Goal: Information Seeking & Learning: Learn about a topic

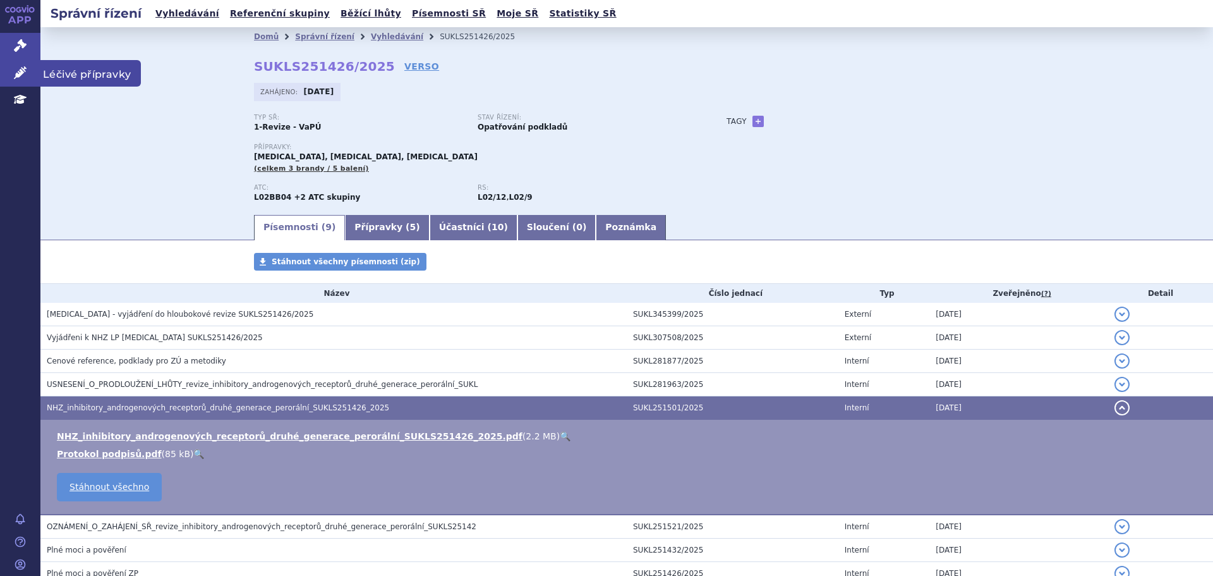
click at [25, 72] on icon at bounding box center [20, 72] width 13 height 13
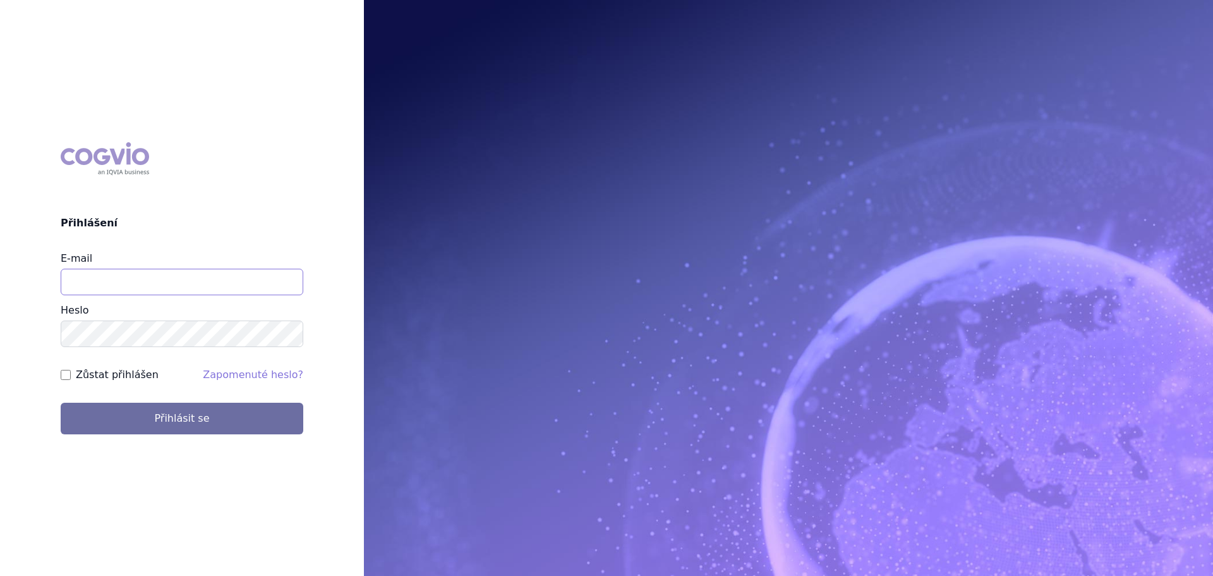
click at [124, 282] on input "E-mail" at bounding box center [182, 282] width 243 height 27
type input "[PERSON_NAME][EMAIL_ADDRESS][PERSON_NAME][DOMAIN_NAME]"
click at [61, 403] on button "Přihlásit se" at bounding box center [182, 419] width 243 height 32
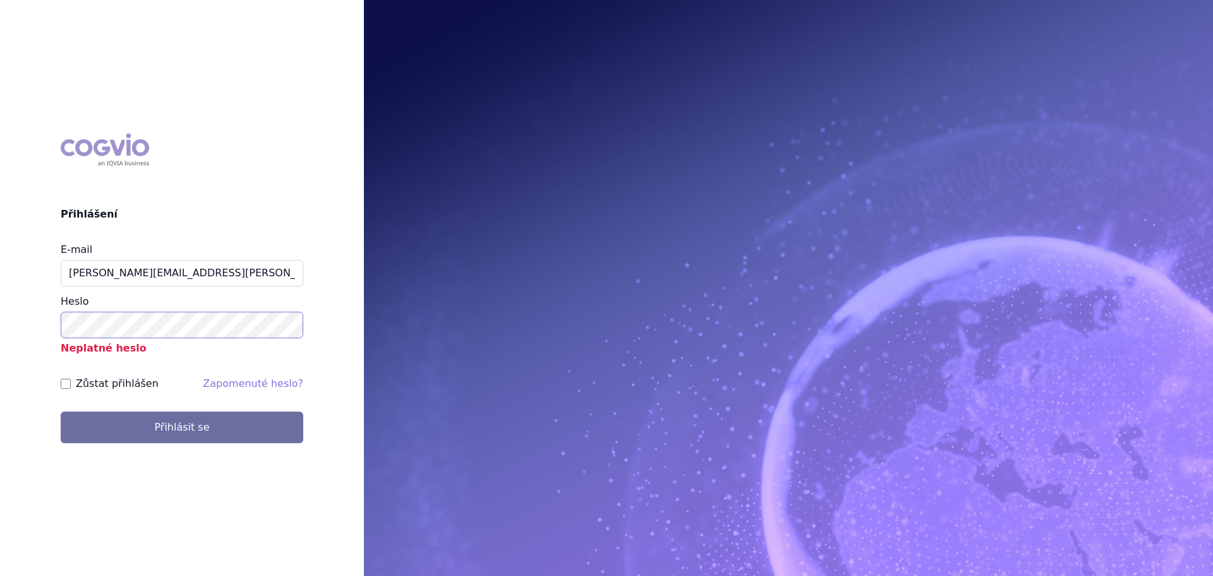
click at [61, 411] on button "Přihlásit se" at bounding box center [182, 427] width 243 height 32
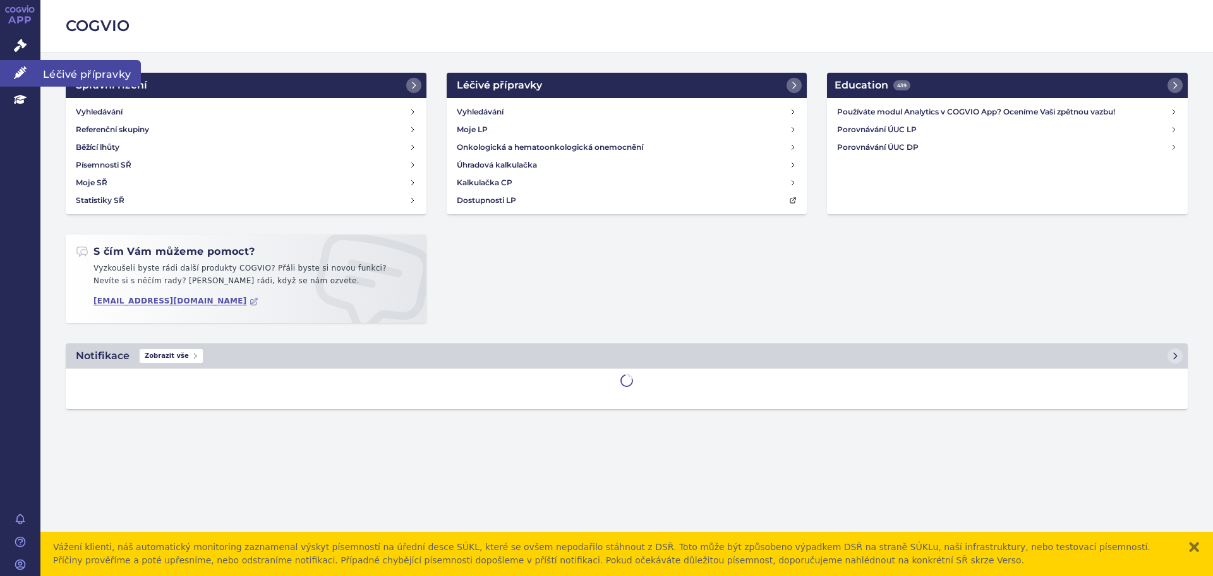
click at [18, 65] on link "Léčivé přípravky" at bounding box center [20, 73] width 40 height 27
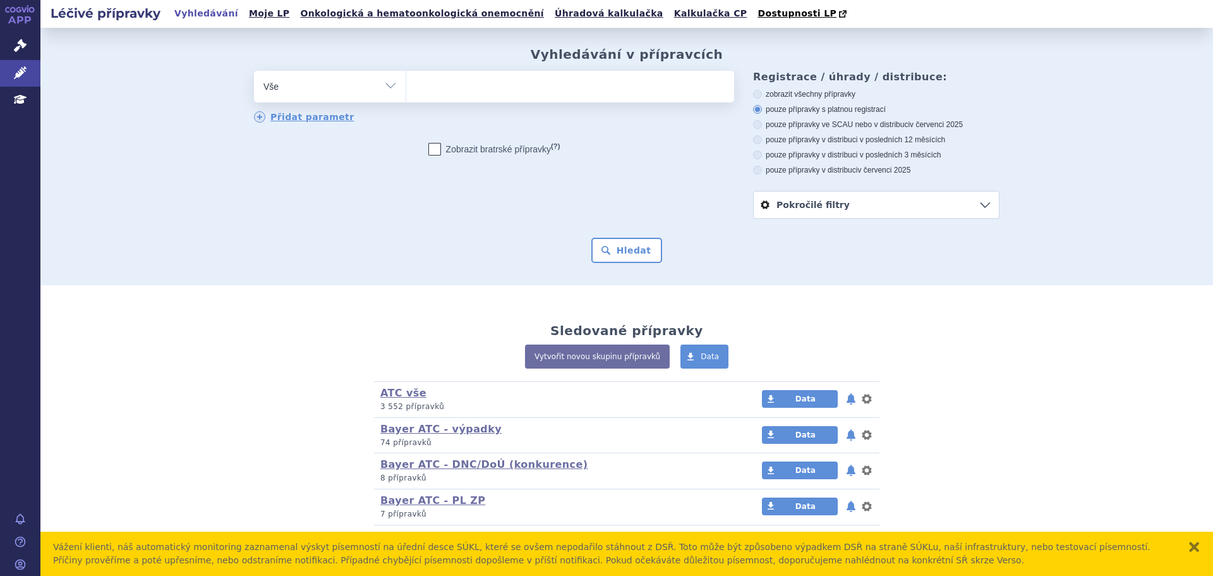
click at [434, 88] on ul at bounding box center [570, 84] width 328 height 27
click at [406, 88] on select at bounding box center [406, 86] width 1 height 32
type input "Zo"
type input "Zol"
type input "Zoloft"
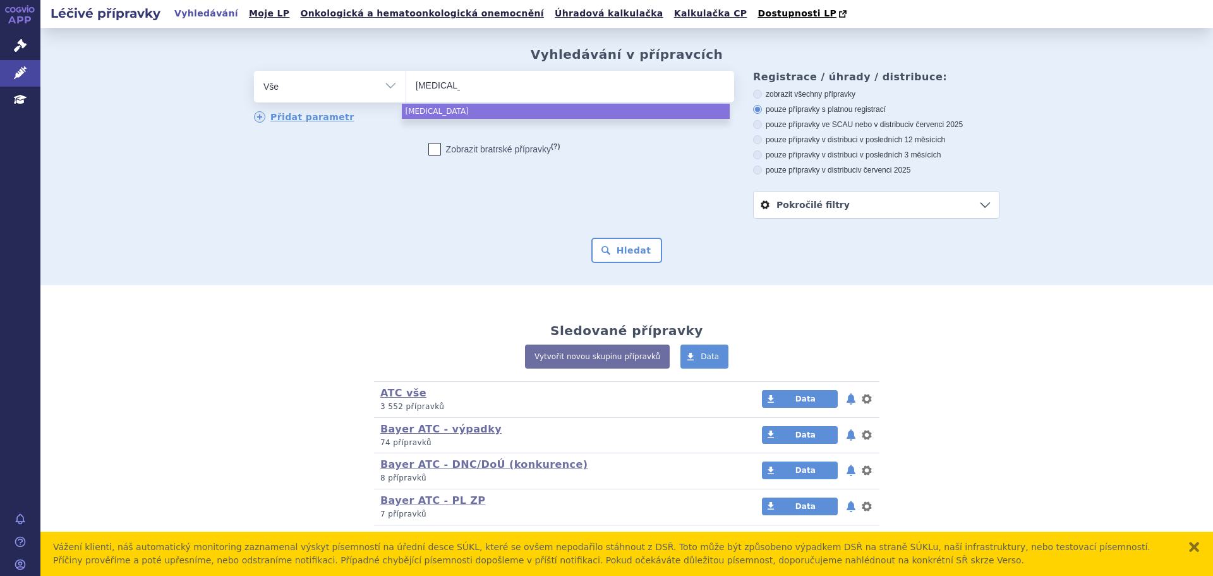
select select "Zoloft"
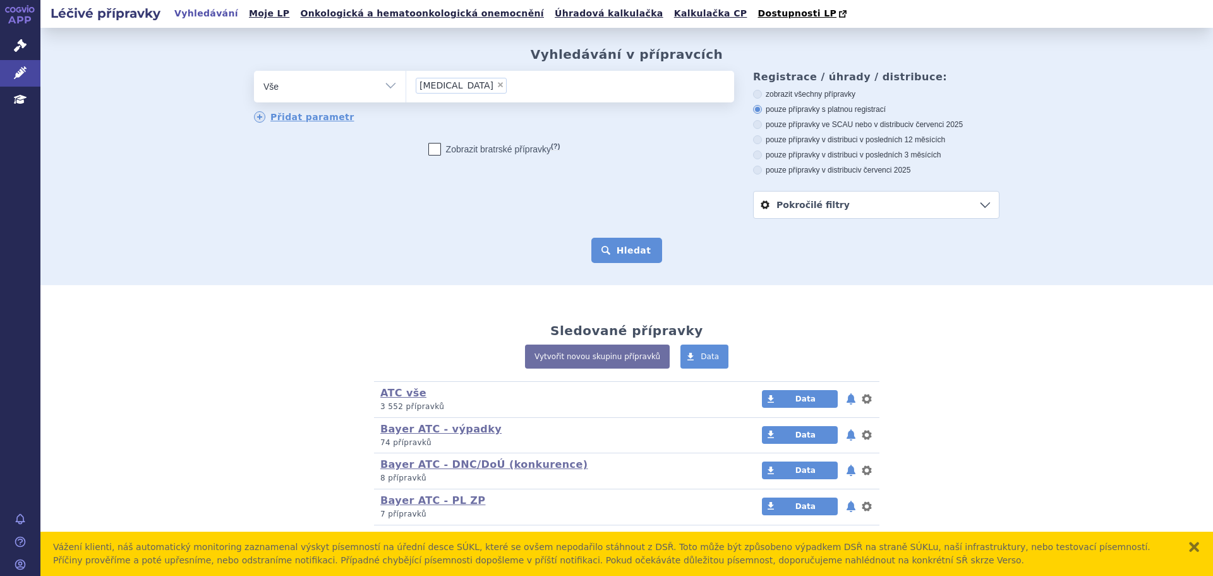
click at [619, 263] on button "Hledat" at bounding box center [626, 250] width 71 height 25
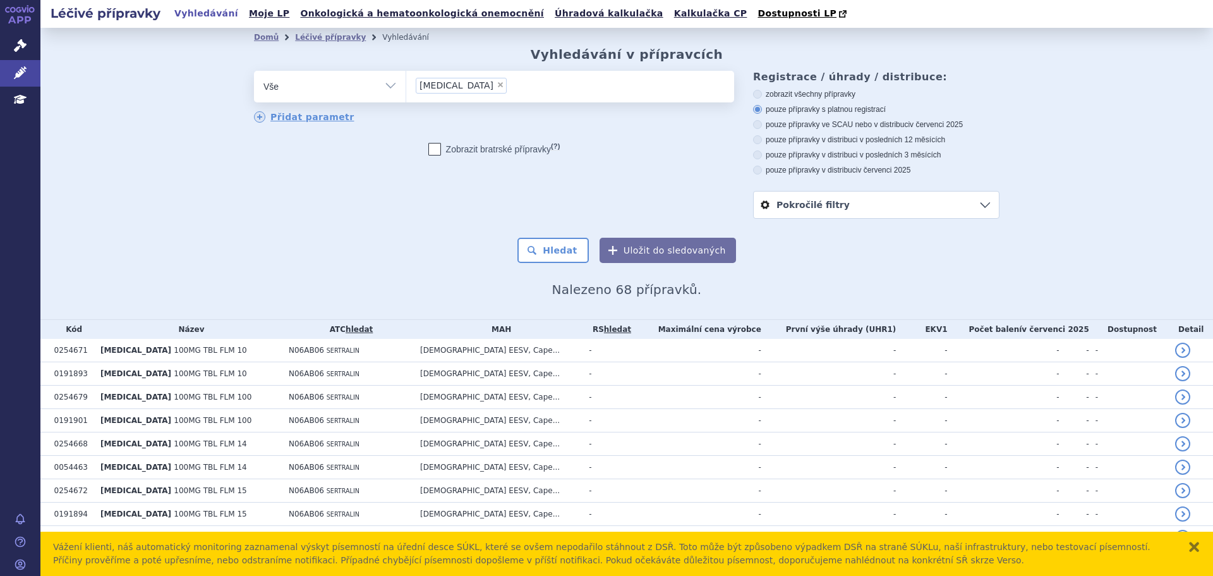
scroll to position [72, 0]
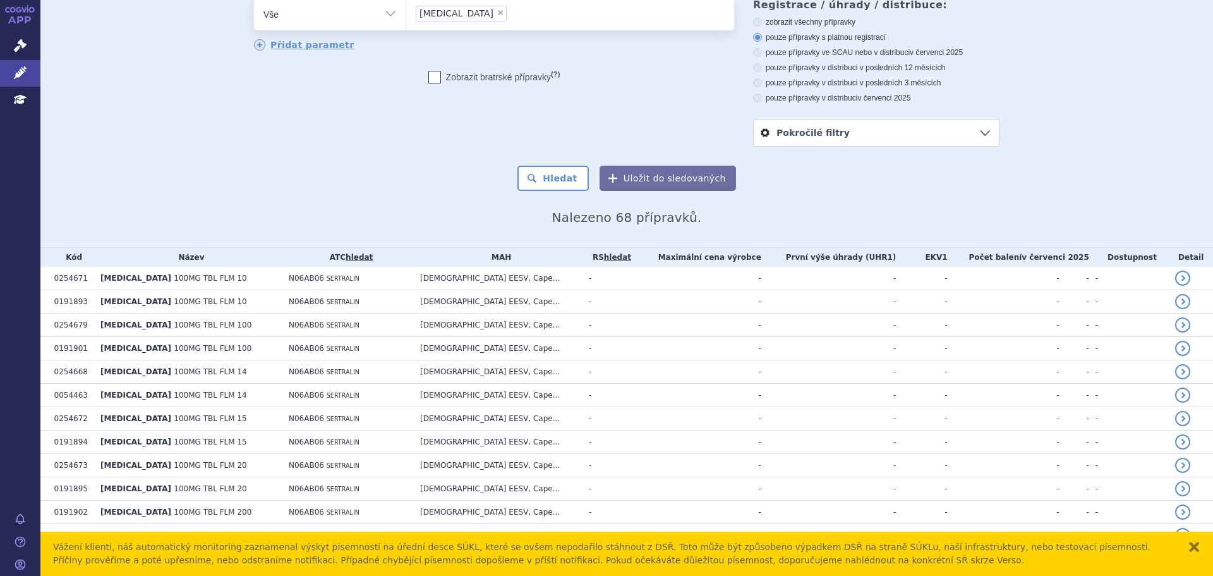
click at [865, 78] on label "pouze přípravky v distribuci v posledních 3 měsících" at bounding box center [876, 83] width 246 height 10
click at [763, 80] on input "pouze přípravky v distribuci v posledních 3 měsících" at bounding box center [759, 84] width 8 height 8
radio input "true"
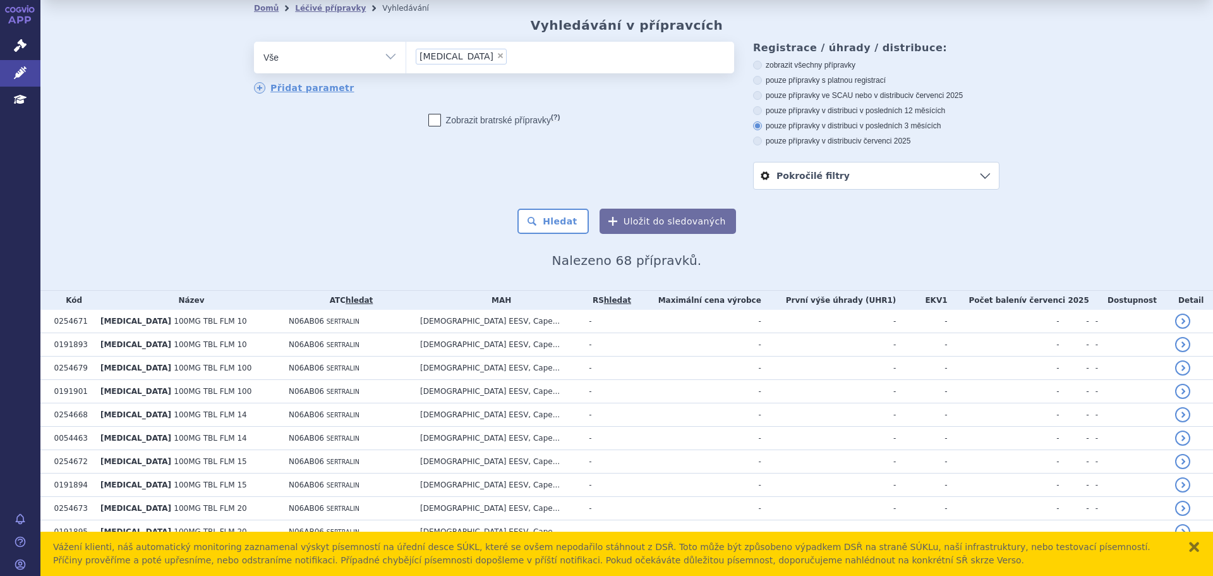
scroll to position [28, 0]
click at [554, 219] on button "Hledat" at bounding box center [553, 221] width 71 height 25
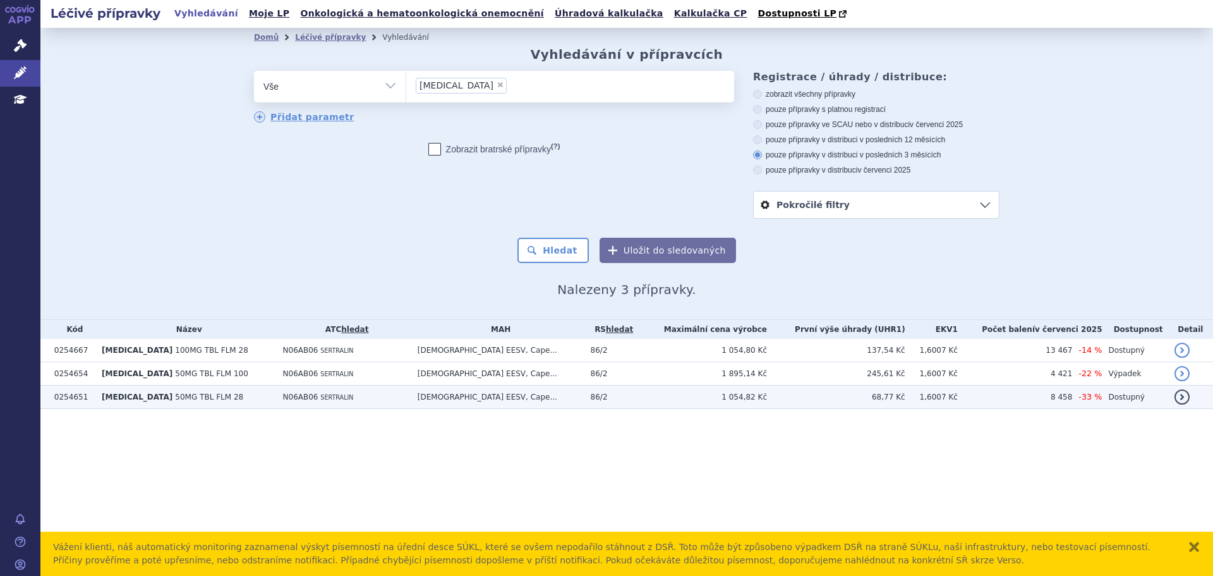
click at [225, 401] on td "ZOLOFT 50MG TBL FLM 28" at bounding box center [185, 396] width 181 height 23
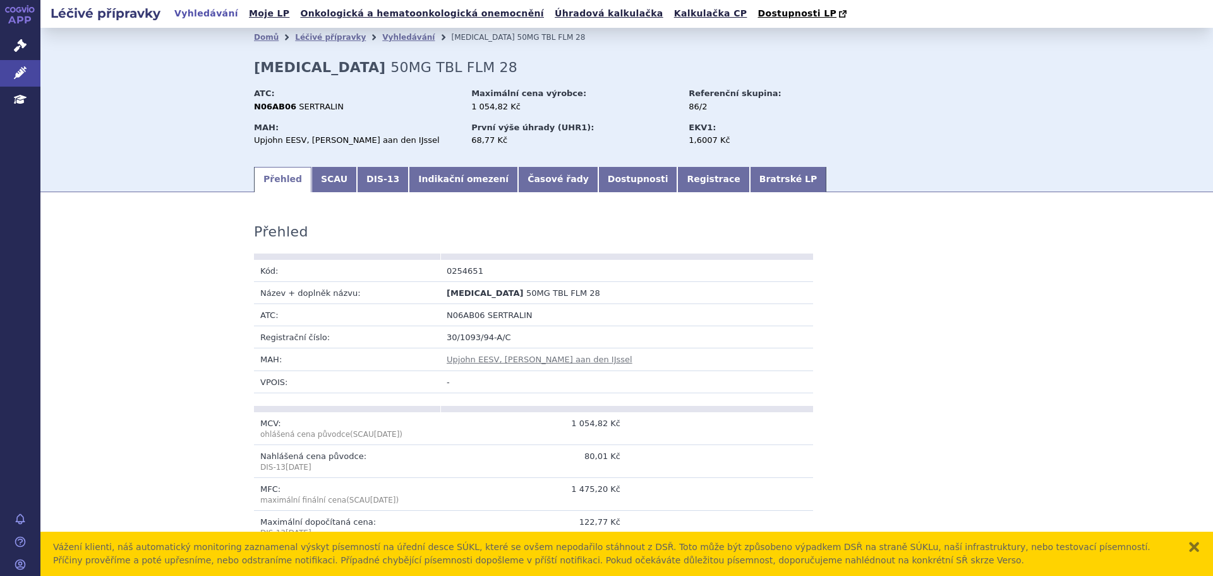
click at [488, 311] on span "SERTRALIN" at bounding box center [510, 314] width 45 height 9
copy span "SERTRALIN"
click at [16, 63] on link "Léčivé přípravky" at bounding box center [20, 73] width 40 height 27
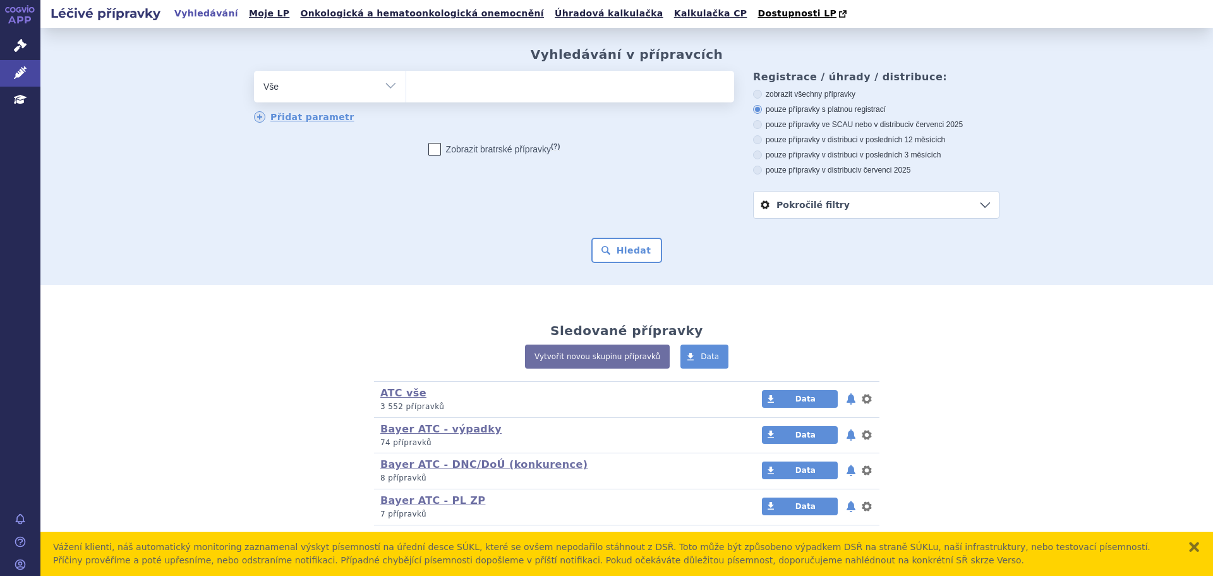
click at [456, 81] on ul at bounding box center [570, 84] width 328 height 27
click at [406, 81] on select at bounding box center [406, 86] width 1 height 32
click at [456, 81] on ul at bounding box center [570, 84] width 328 height 27
click at [406, 81] on select at bounding box center [406, 86] width 1 height 32
click at [458, 83] on ul at bounding box center [570, 84] width 328 height 27
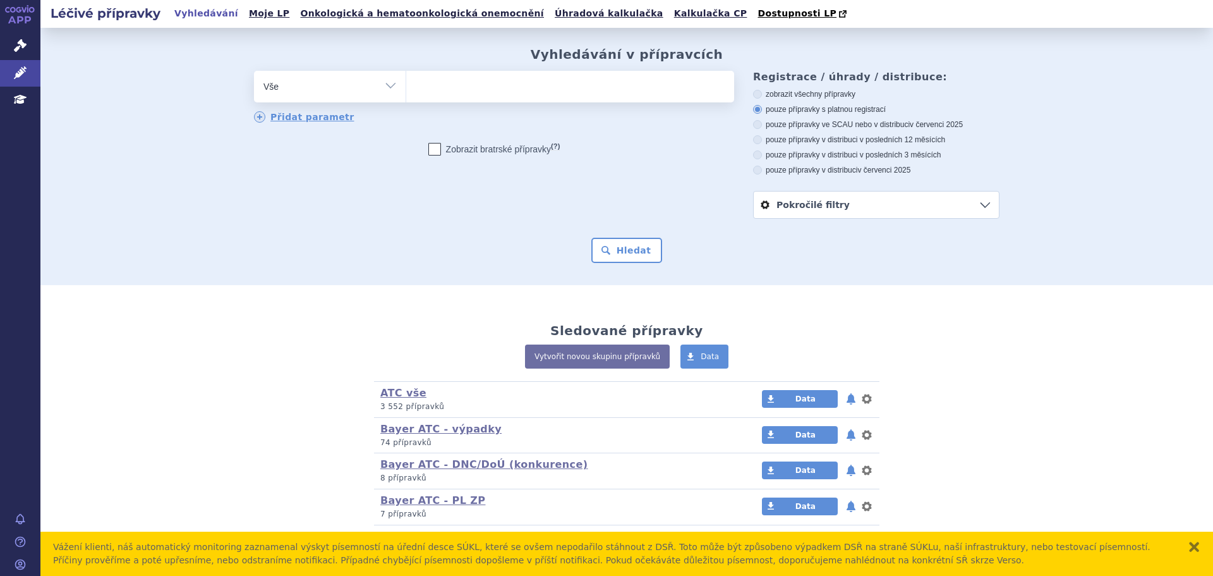
click at [406, 83] on select at bounding box center [406, 86] width 1 height 32
paste input "SERTRALIN"
type input "SERTRALIN"
select select "SERTRALIN"
click at [603, 252] on button "Hledat" at bounding box center [626, 250] width 71 height 25
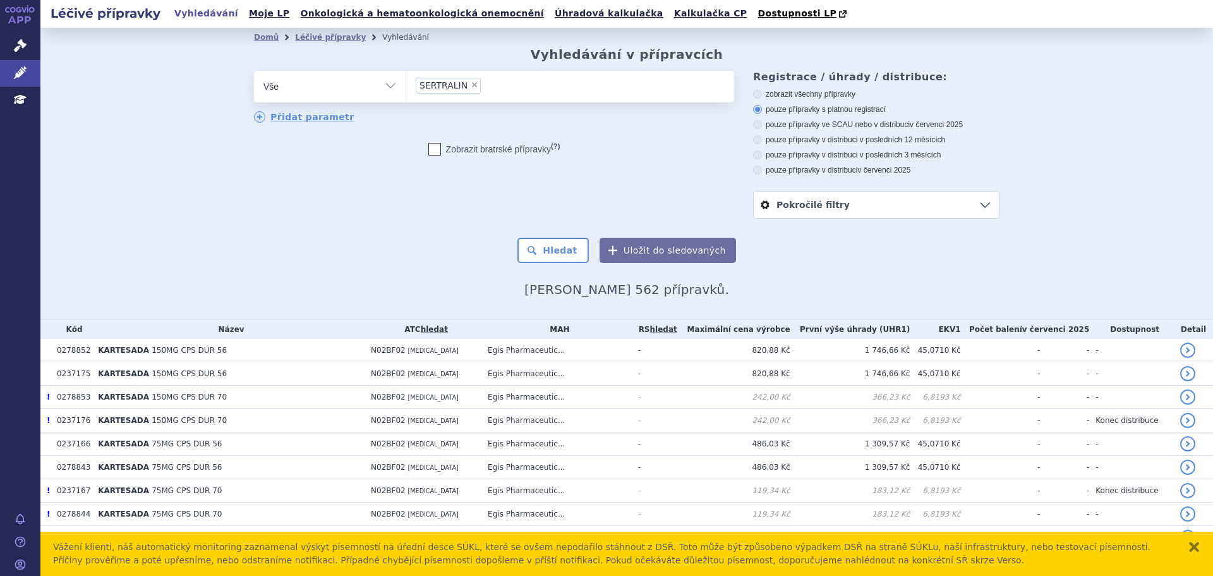
click at [826, 155] on label "pouze přípravky v distribuci v posledních 3 měsících" at bounding box center [876, 155] width 246 height 10
click at [763, 155] on input "pouze přípravky v distribuci v posledních 3 měsících" at bounding box center [759, 156] width 8 height 8
radio input "true"
click at [826, 155] on label "pouze přípravky v distribuci v posledních 3 měsících" at bounding box center [876, 155] width 246 height 10
click at [763, 155] on input "pouze přípravky v distribuci v posledních 3 měsících" at bounding box center [759, 156] width 8 height 8
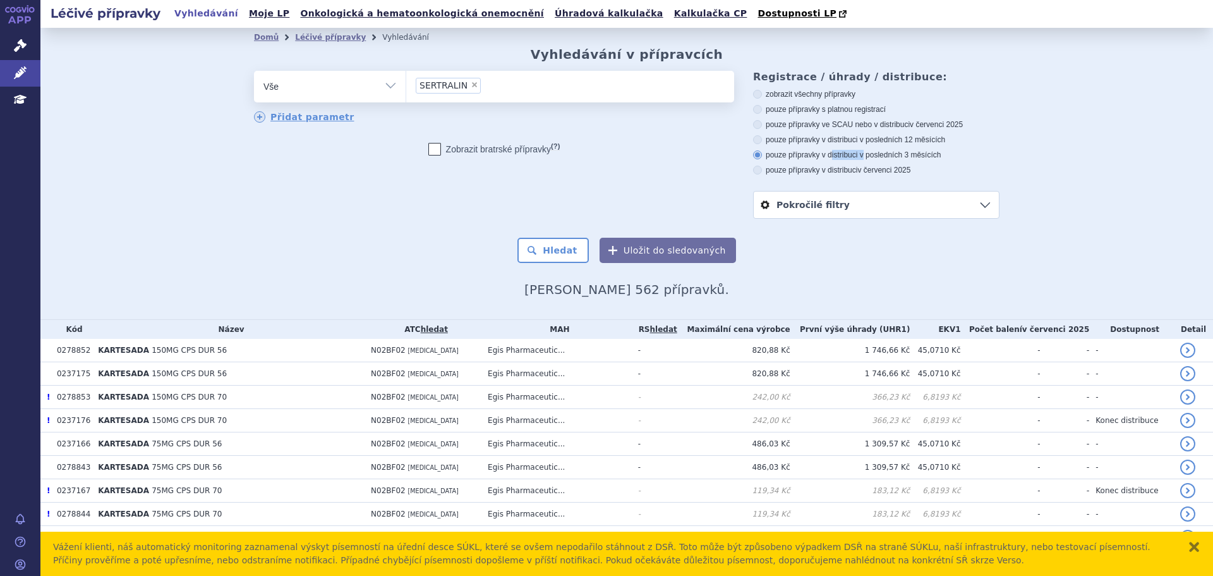
click at [835, 150] on label "pouze přípravky v distribuci v posledních 3 měsících" at bounding box center [876, 155] width 246 height 10
click at [763, 152] on input "pouze přípravky v distribuci v posledních 3 měsících" at bounding box center [759, 156] width 8 height 8
click at [801, 165] on div "zobrazit všechny přípravky pouze přípravky s platnou registrací pouze přípravky…" at bounding box center [876, 132] width 246 height 86
click at [784, 175] on label "pouze přípravky v distribuci v červenci 2025" at bounding box center [876, 170] width 246 height 10
click at [763, 176] on input "pouze přípravky v distribuci v červenci 2025" at bounding box center [759, 171] width 8 height 8
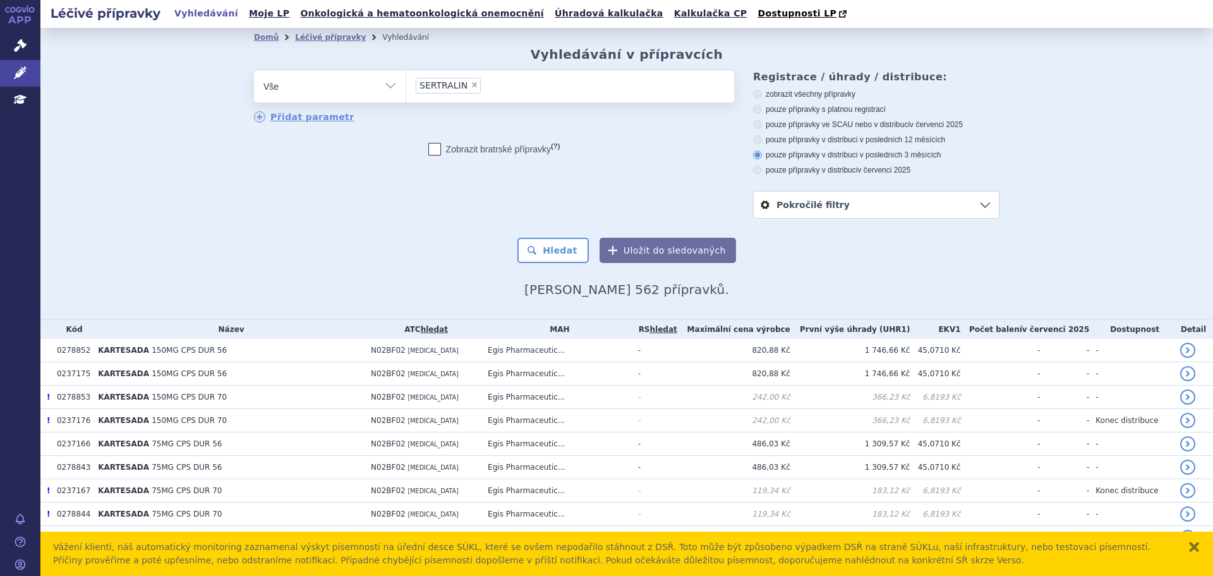
radio input "true"
click at [568, 245] on button "Hledat" at bounding box center [553, 250] width 71 height 25
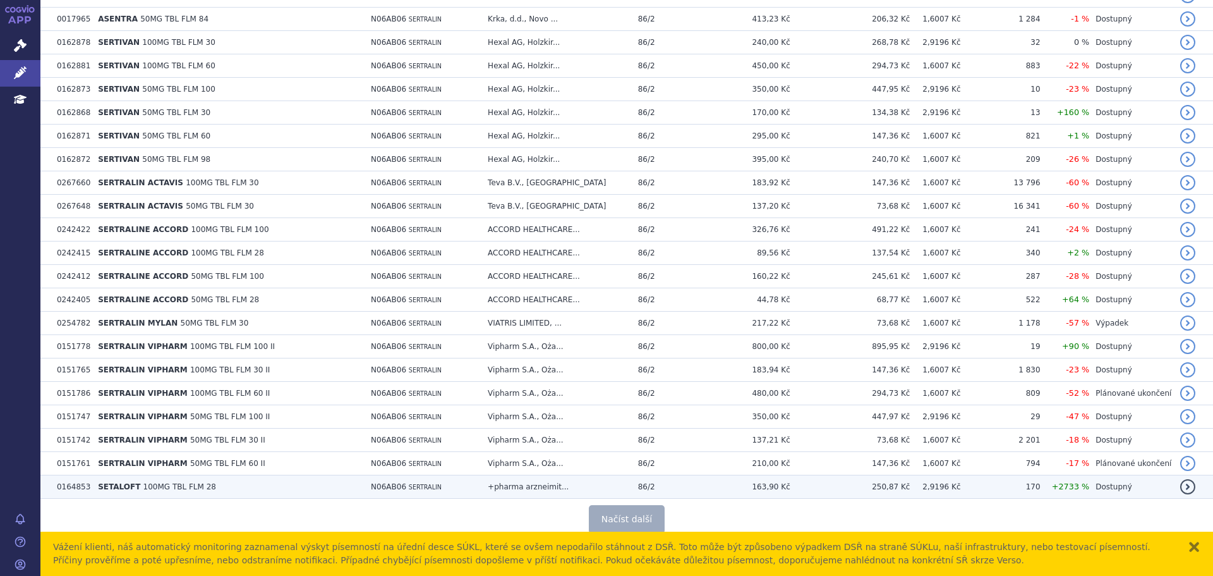
scroll to position [2194, 0]
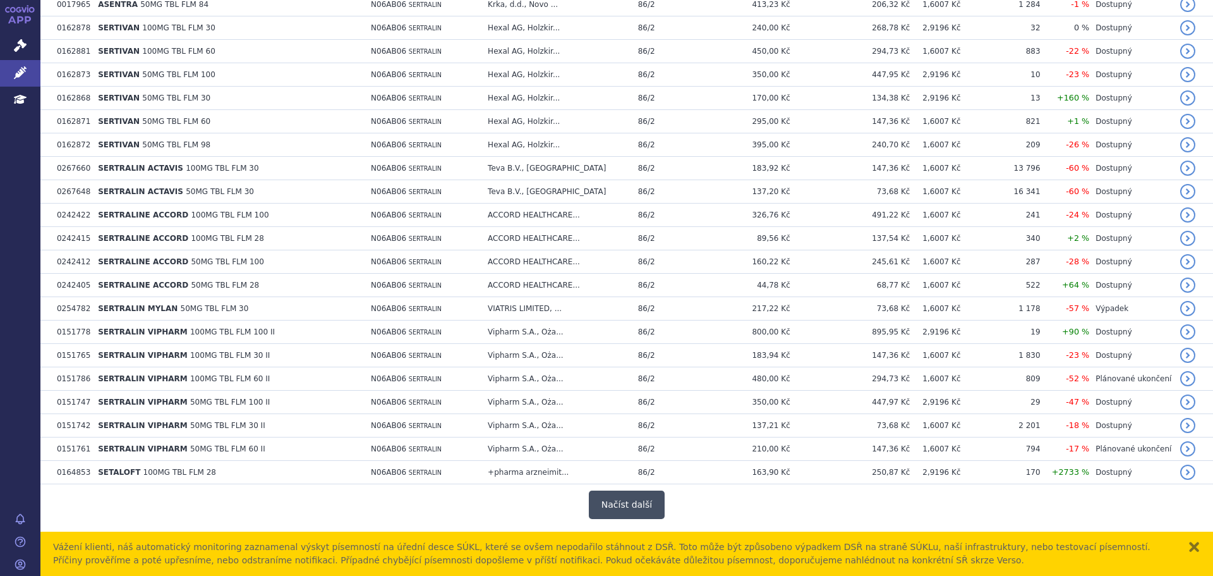
click at [624, 506] on button "Načíst další" at bounding box center [627, 504] width 76 height 28
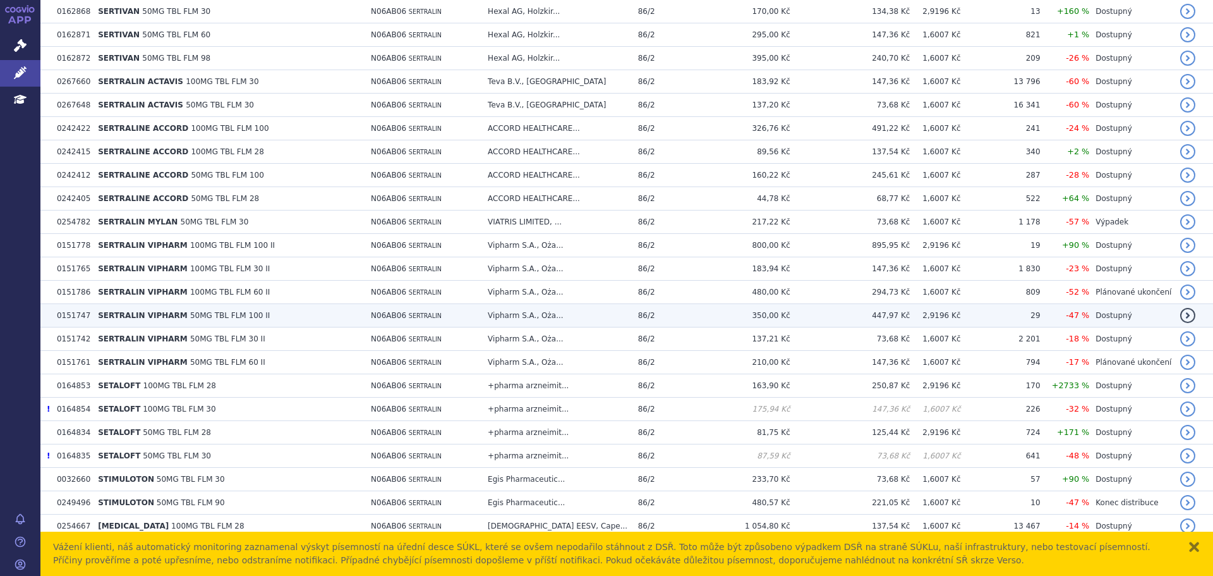
scroll to position [2340, 0]
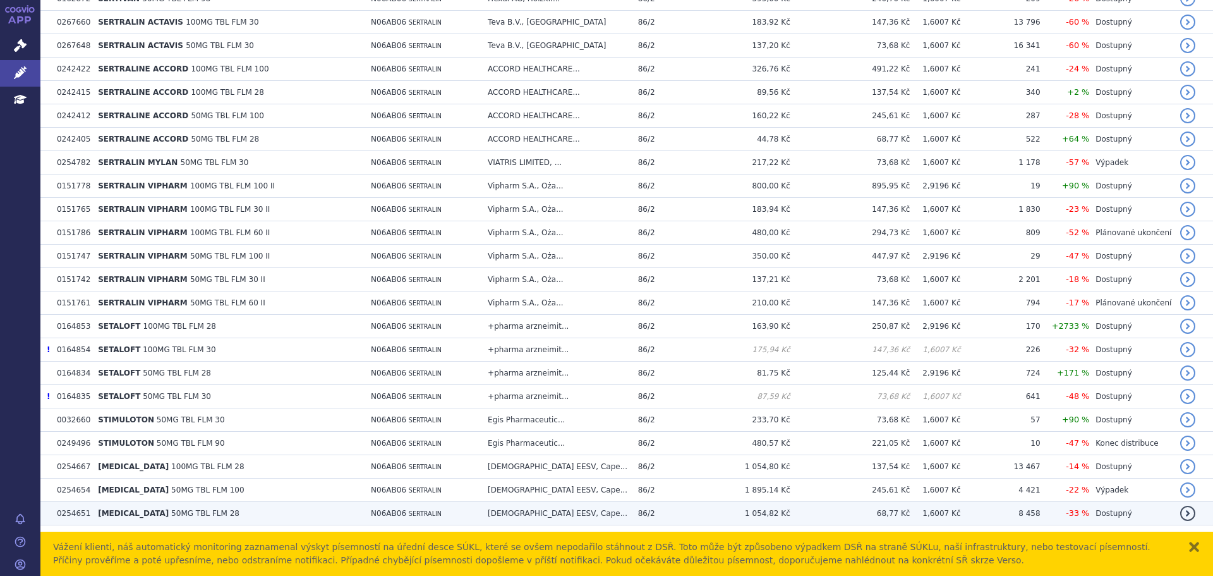
click at [526, 518] on td "[DEMOGRAPHIC_DATA] EESV, Cape..." at bounding box center [557, 513] width 150 height 23
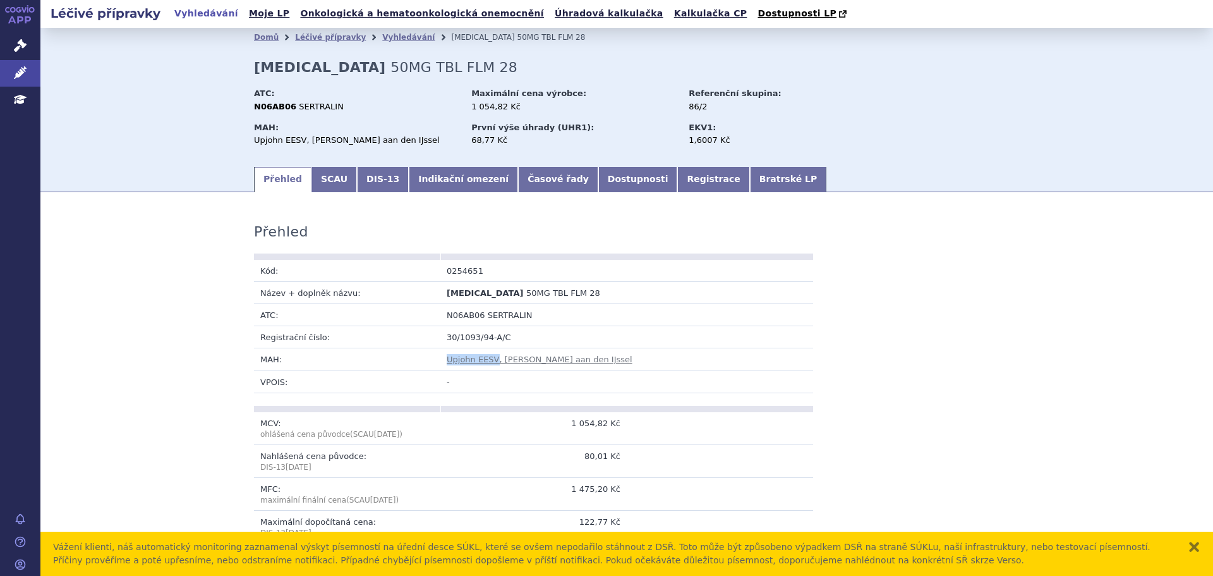
drag, startPoint x: 424, startPoint y: 365, endPoint x: 488, endPoint y: 366, distance: 63.8
click at [488, 366] on tr "MAH: Upjohn EESV, Capelle aan den IJssel" at bounding box center [533, 359] width 559 height 22
copy tr "Upjohn EESV"
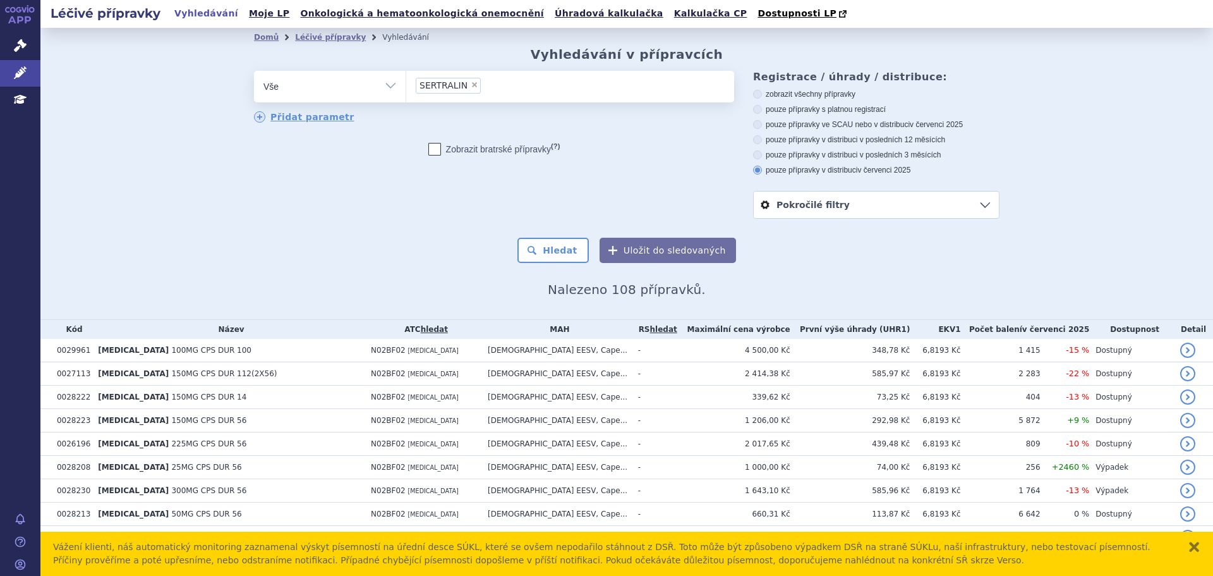
click at [471, 85] on span "×" at bounding box center [475, 85] width 8 height 8
click at [406, 85] on select "SERTRALIN" at bounding box center [406, 86] width 1 height 32
select select
click at [567, 241] on button "Hledat" at bounding box center [553, 250] width 71 height 25
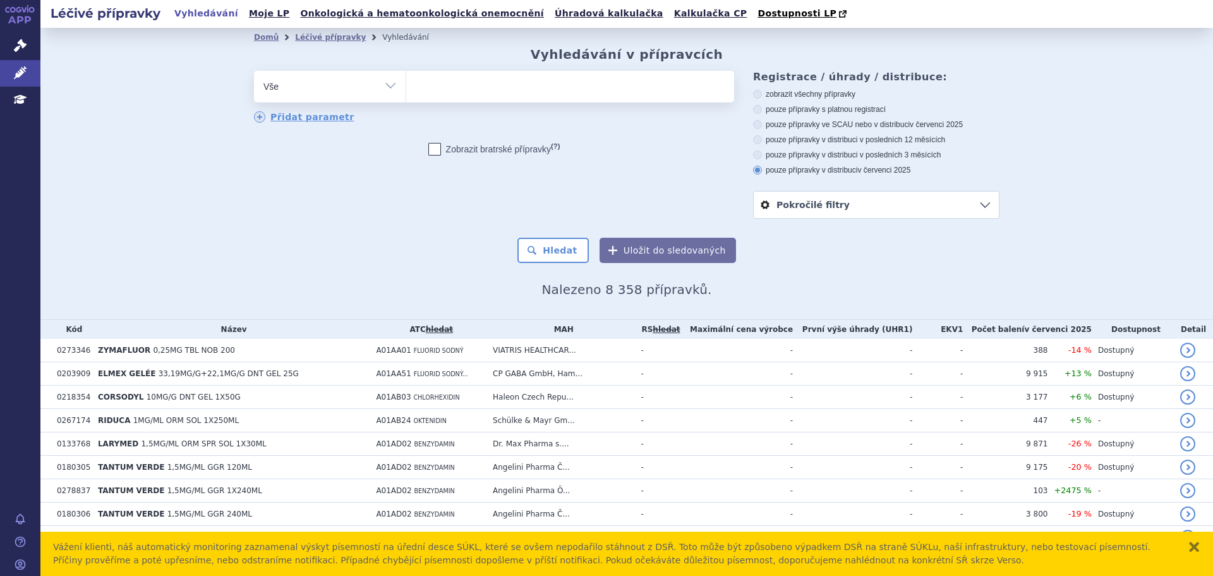
scroll to position [52, 0]
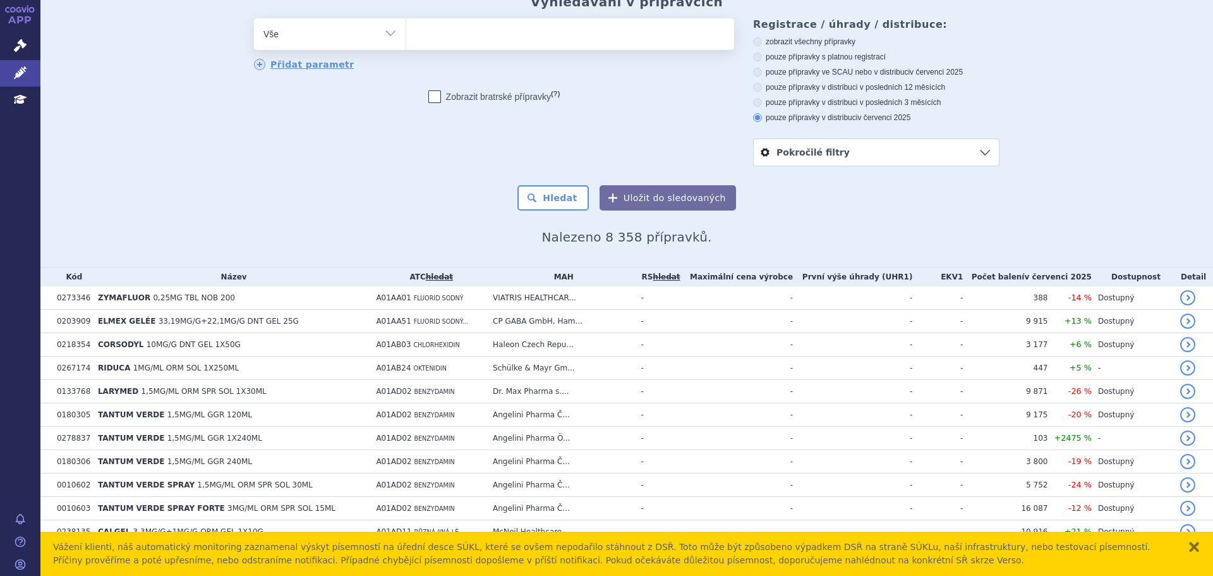
click at [477, 42] on ul at bounding box center [570, 31] width 328 height 27
click at [406, 42] on select at bounding box center [406, 34] width 1 height 32
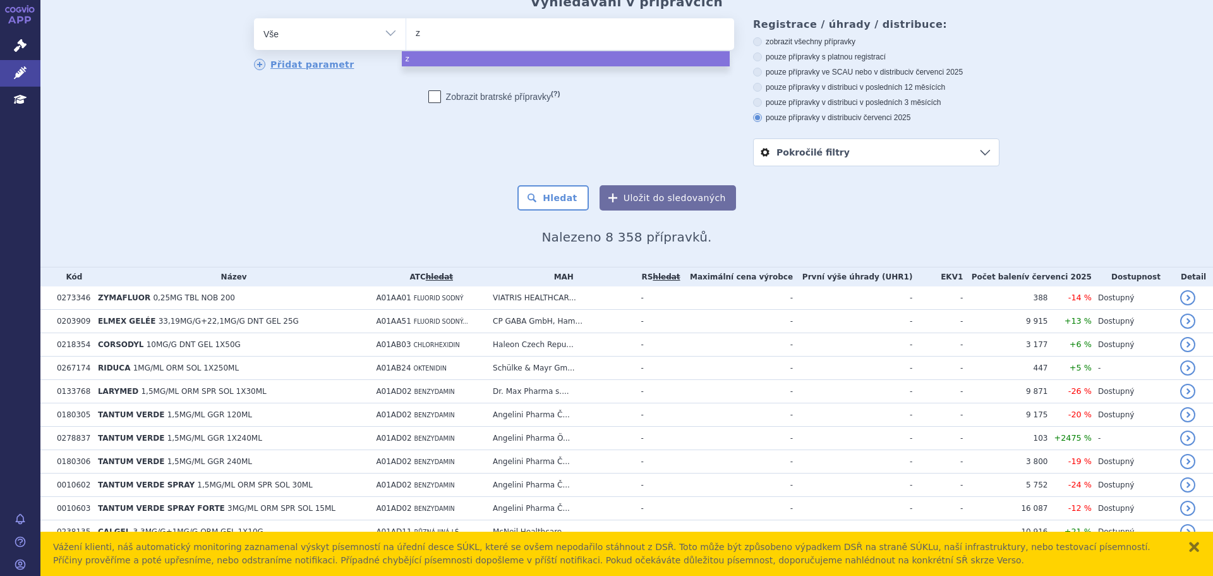
type input "zo"
type input "zol"
type input "zo"
type input "z"
type input "ser"
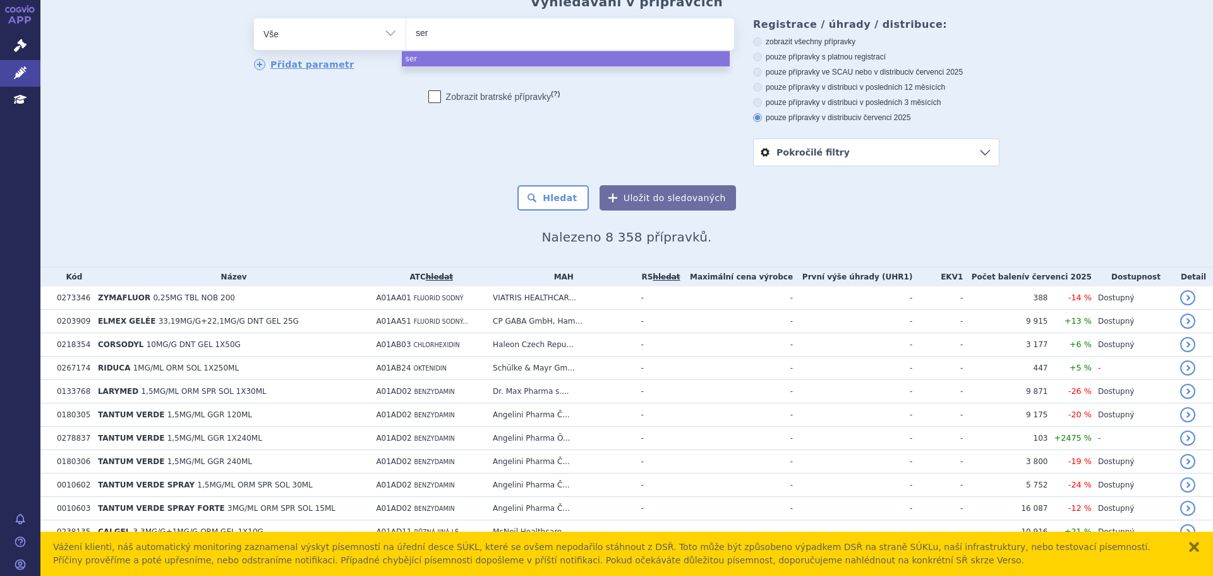
type input "sert"
type input "sertr"
type input "sertra"
type input "sertral"
type input "sertrali"
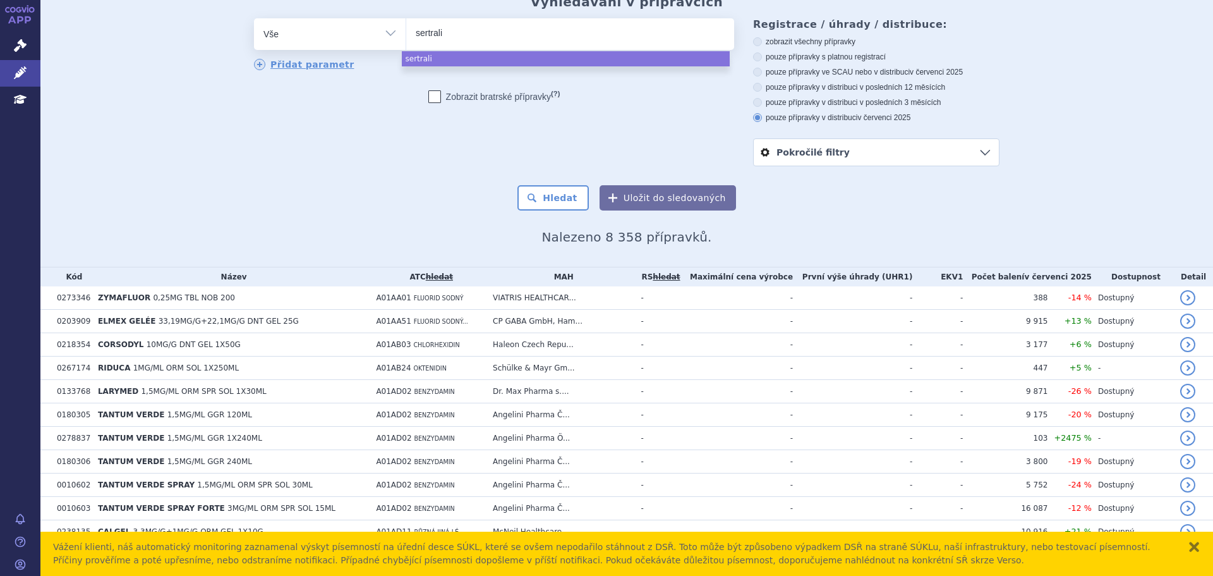
type input "sertralin"
select select "sertralin"
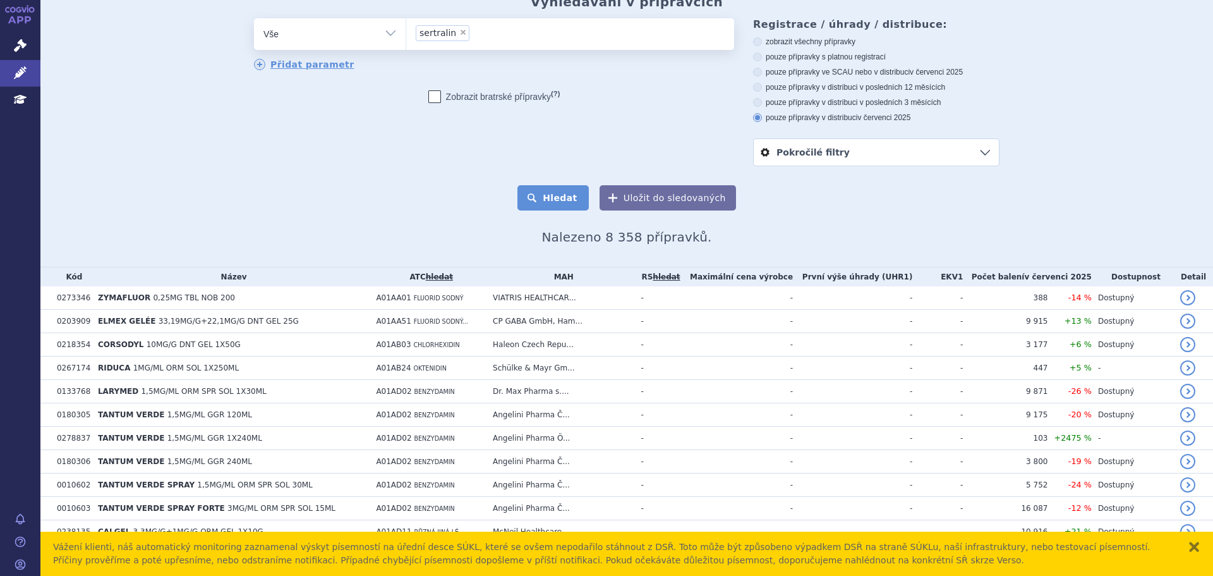
click at [542, 197] on button "Hledat" at bounding box center [553, 197] width 71 height 25
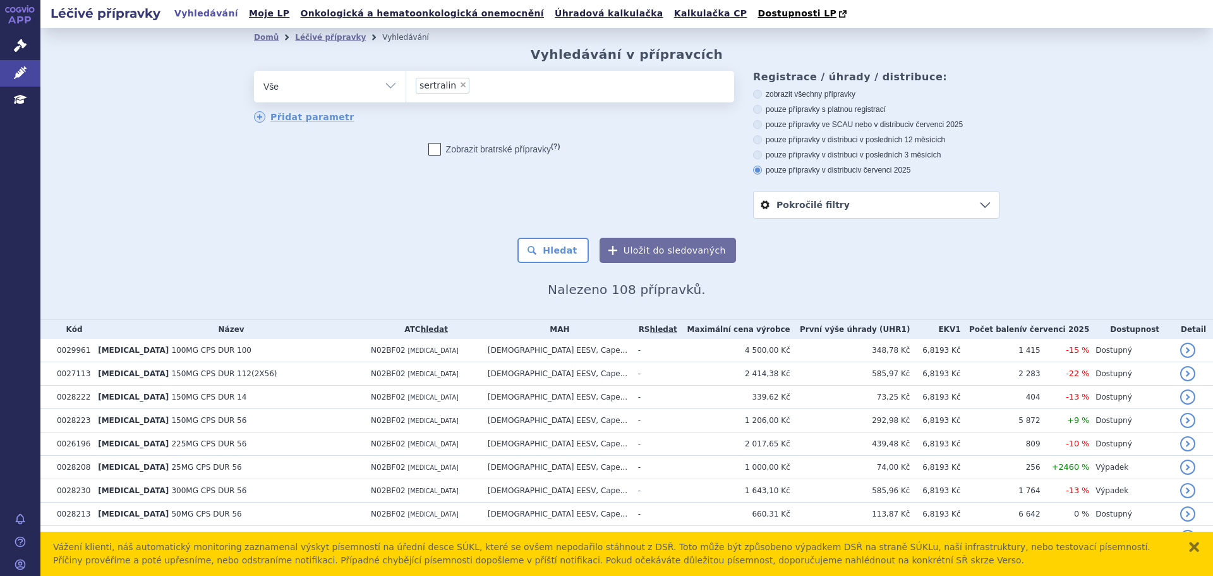
click at [366, 83] on select "Vše Přípravek/SUKL kód MAH VPOIS ATC/Aktivní látka Léková forma Síla" at bounding box center [330, 85] width 152 height 28
click at [499, 207] on div "odstranit Vše Přípravek/SUKL kód MAH VPOIS ATC/Aktivní látka" at bounding box center [627, 145] width 746 height 148
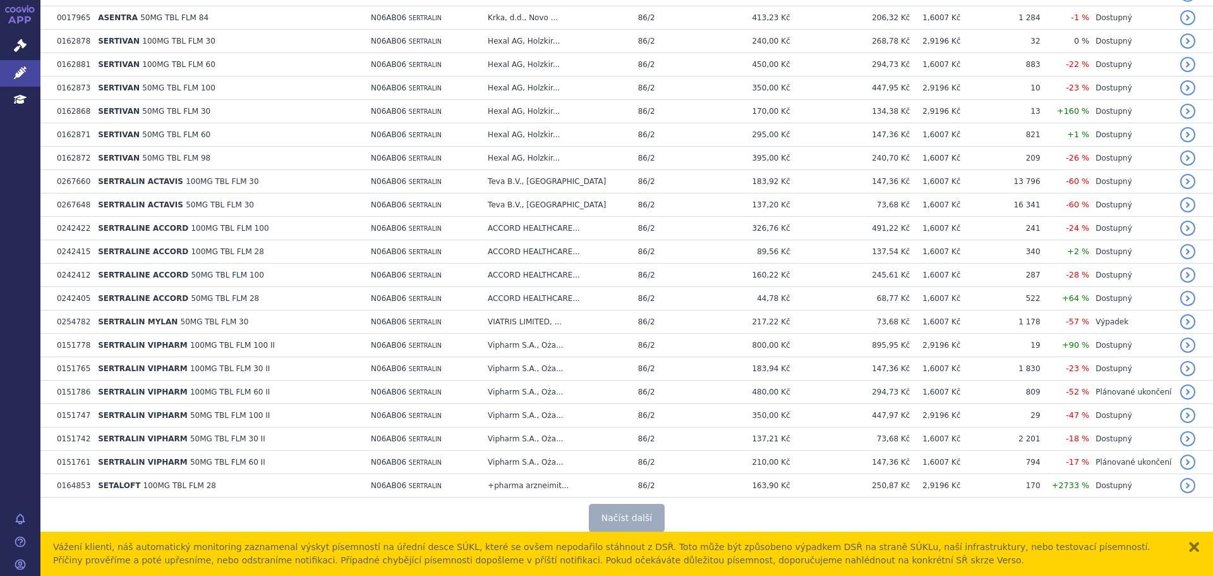
scroll to position [2194, 0]
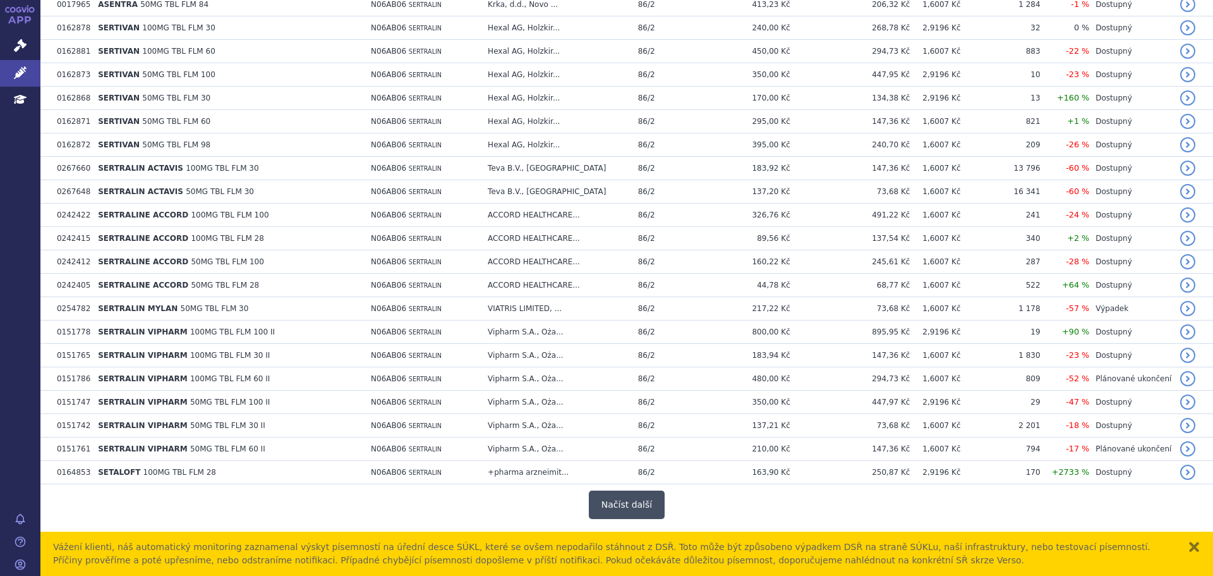
click at [630, 495] on button "Načíst další" at bounding box center [627, 504] width 76 height 28
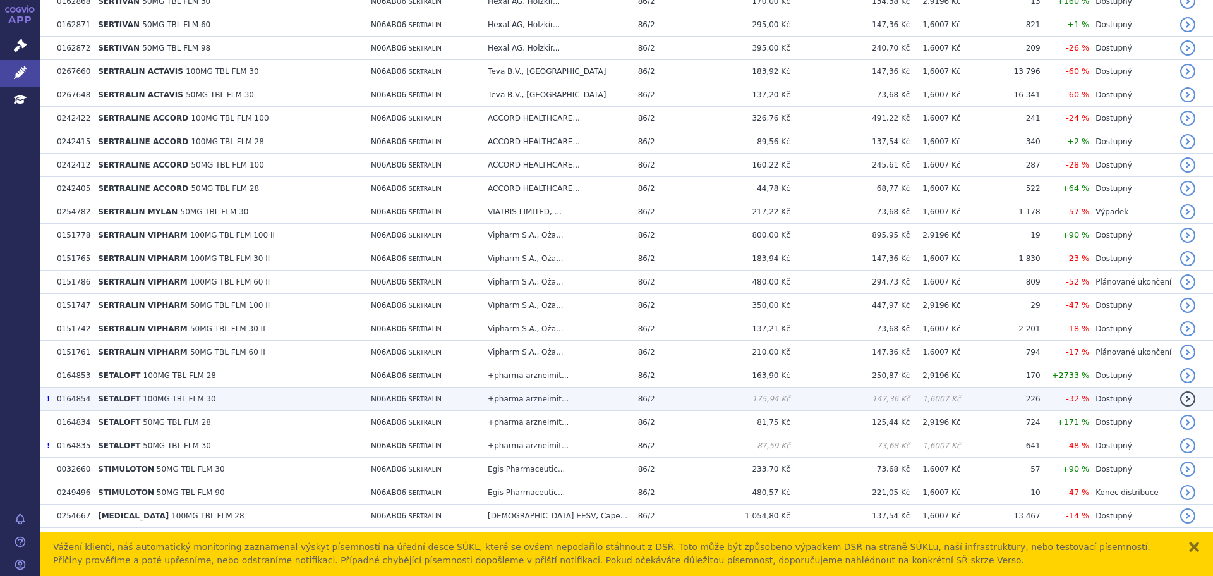
scroll to position [2340, 0]
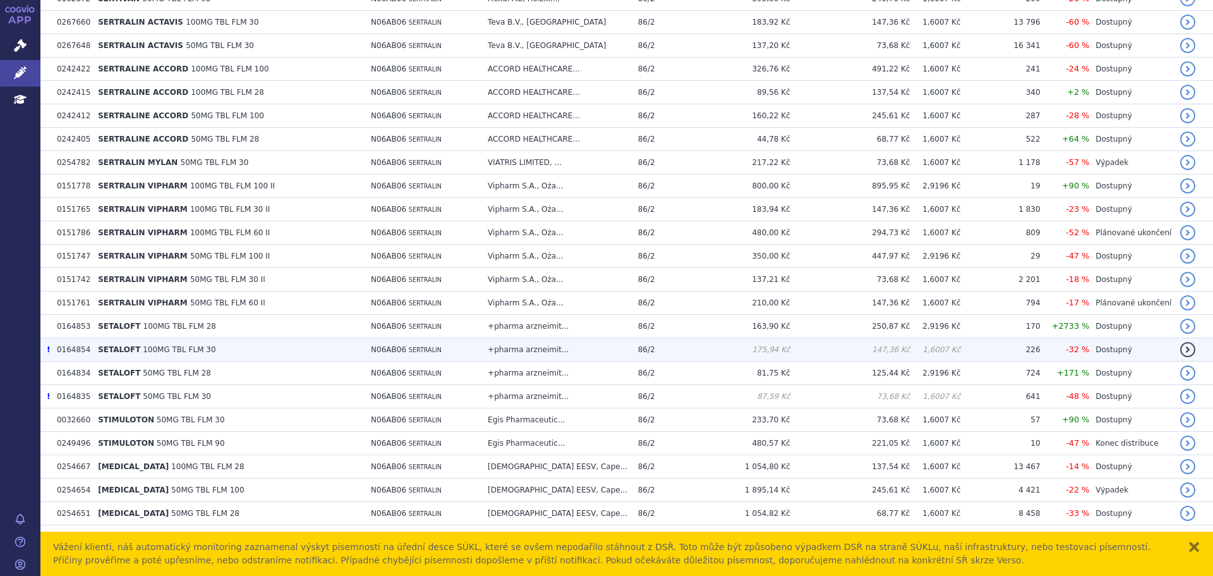
click at [324, 486] on td "ZOLOFT 50MG TBL FLM 100" at bounding box center [228, 489] width 273 height 23
